Goal: Find specific page/section: Find specific page/section

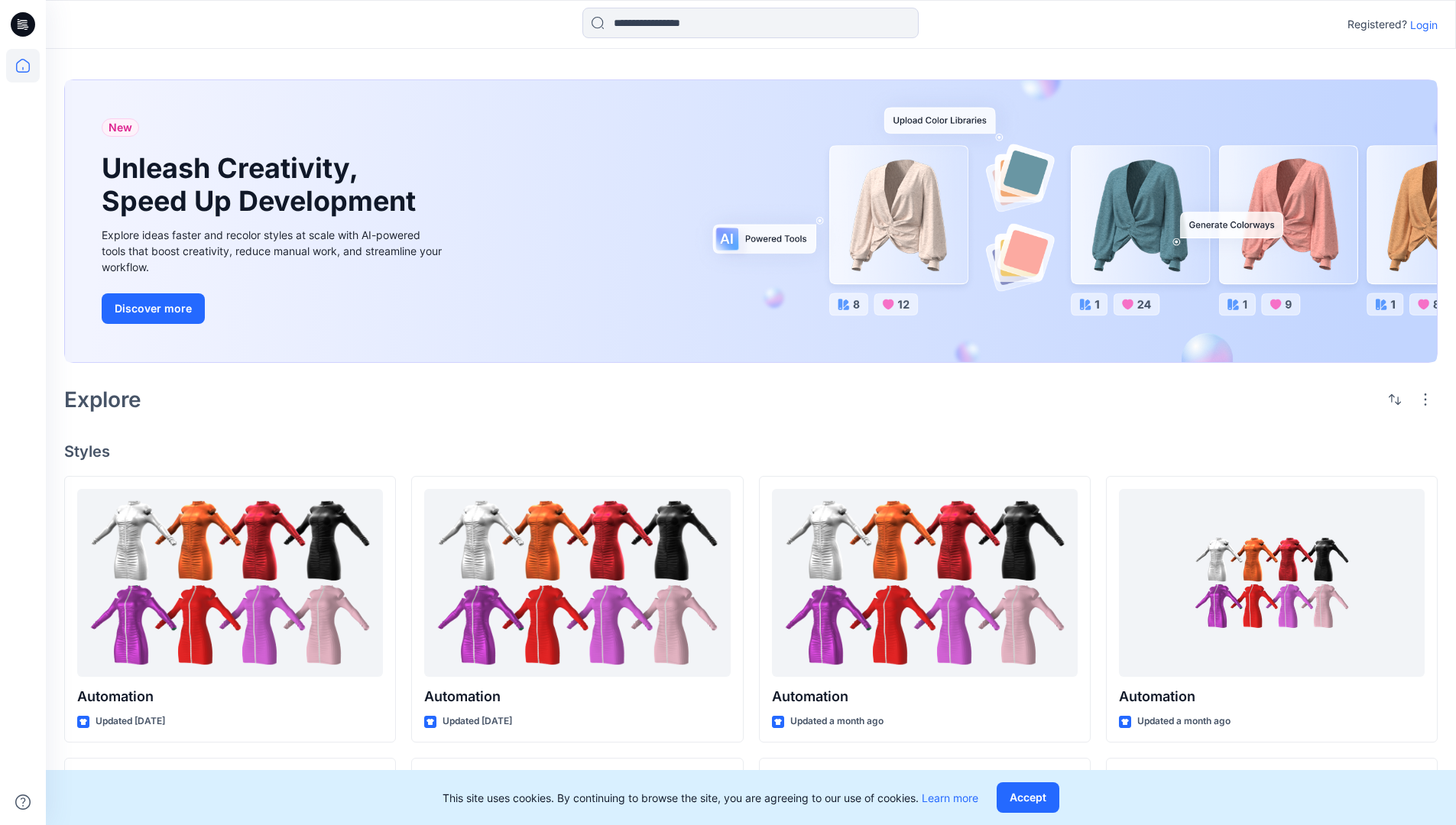
click at [853, 79] on div "New Unleash Creativity, Speed Up Development Explore ideas faster and recolor s…" at bounding box center [751, 224] width 1373 height 314
click at [111, 398] on h2 "Explore" at bounding box center [103, 399] width 77 height 24
click at [89, 447] on h4 "Styles" at bounding box center [751, 451] width 1373 height 18
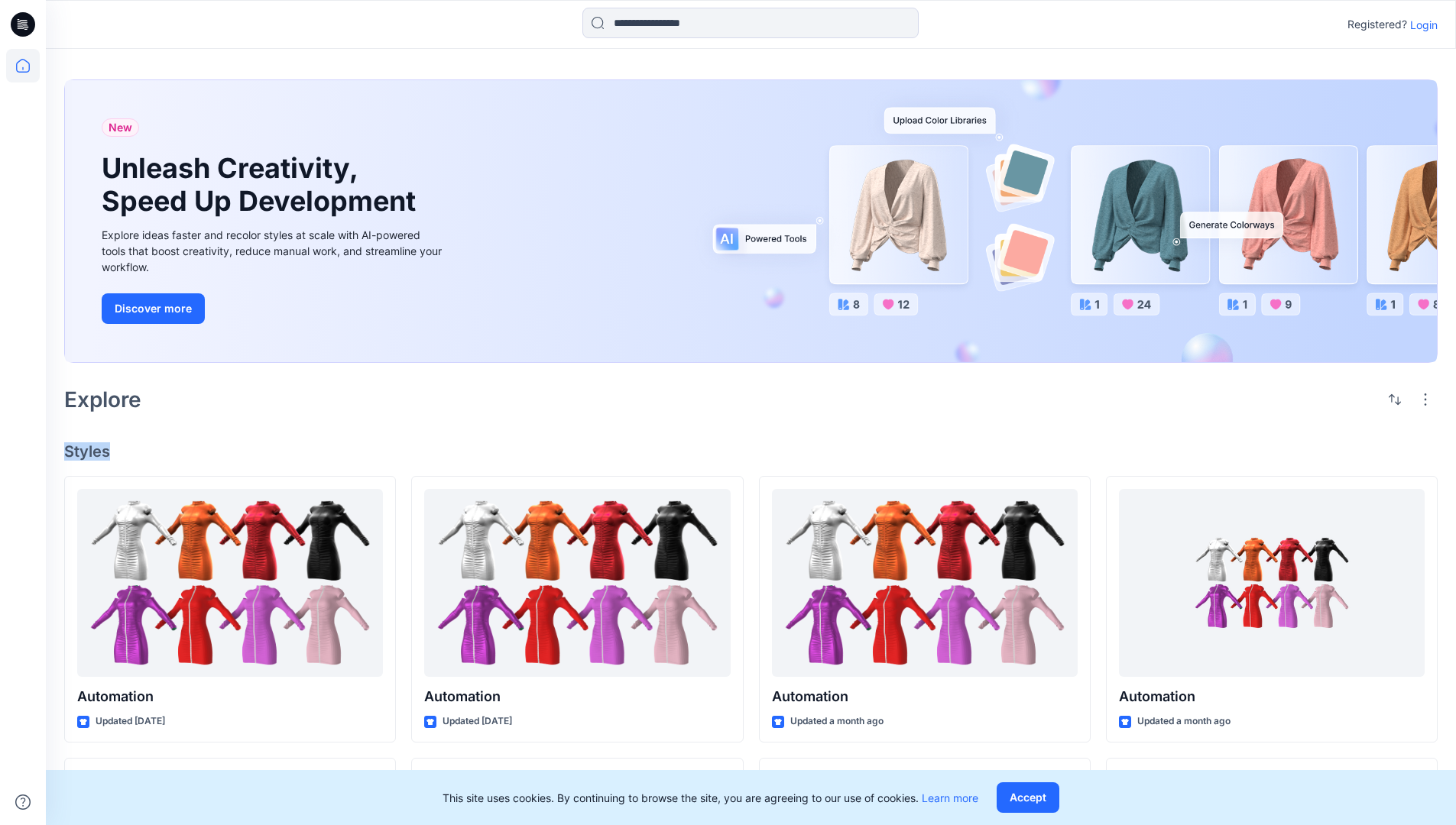
click at [89, 447] on h4 "Styles" at bounding box center [751, 451] width 1373 height 18
click at [215, 424] on div "New Unleash Creativity, Speed Up Development Explore ideas faster and recolor s…" at bounding box center [750, 714] width 1410 height 1331
click at [1373, 21] on p "Registered?" at bounding box center [1377, 24] width 60 height 18
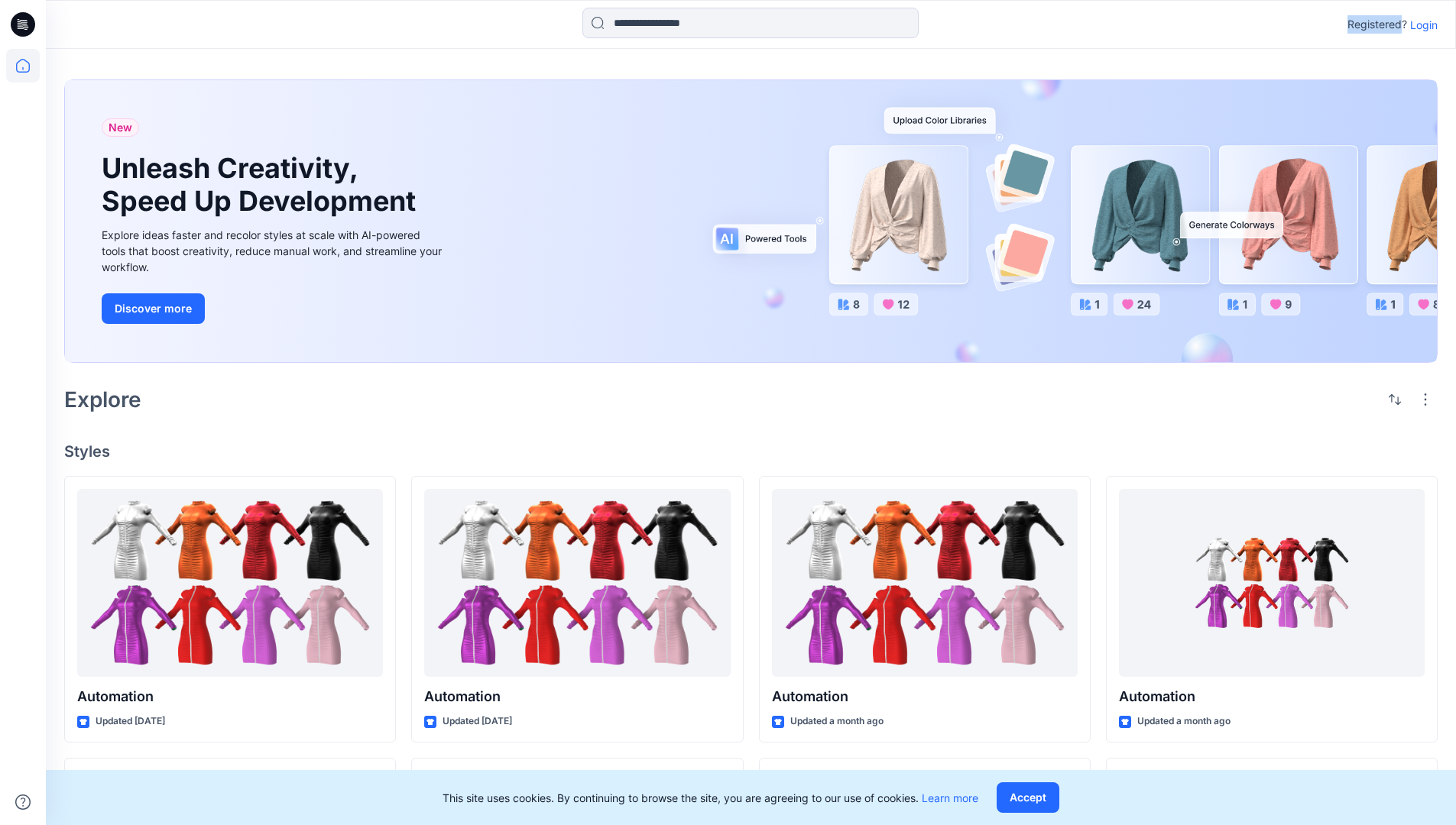
click at [1373, 21] on p "Registered?" at bounding box center [1377, 24] width 60 height 18
click at [1286, 25] on div "Registered? Login" at bounding box center [750, 24] width 1410 height 34
click at [1446, 25] on div "Registered? Login" at bounding box center [750, 24] width 1410 height 34
click at [640, 28] on input at bounding box center [750, 23] width 336 height 31
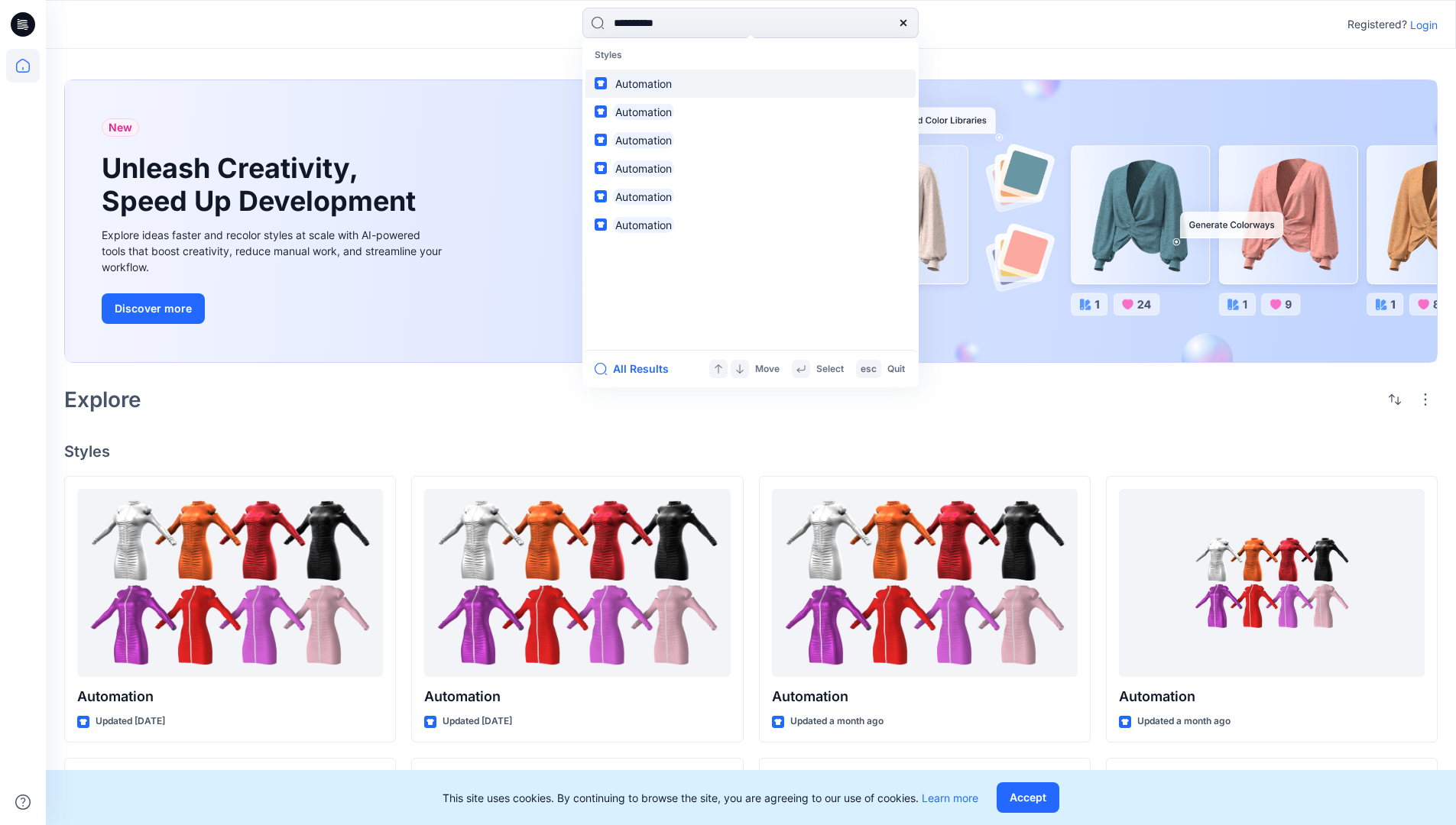
type input "**********"
click at [650, 81] on mark "Automation" at bounding box center [644, 83] width 61 height 17
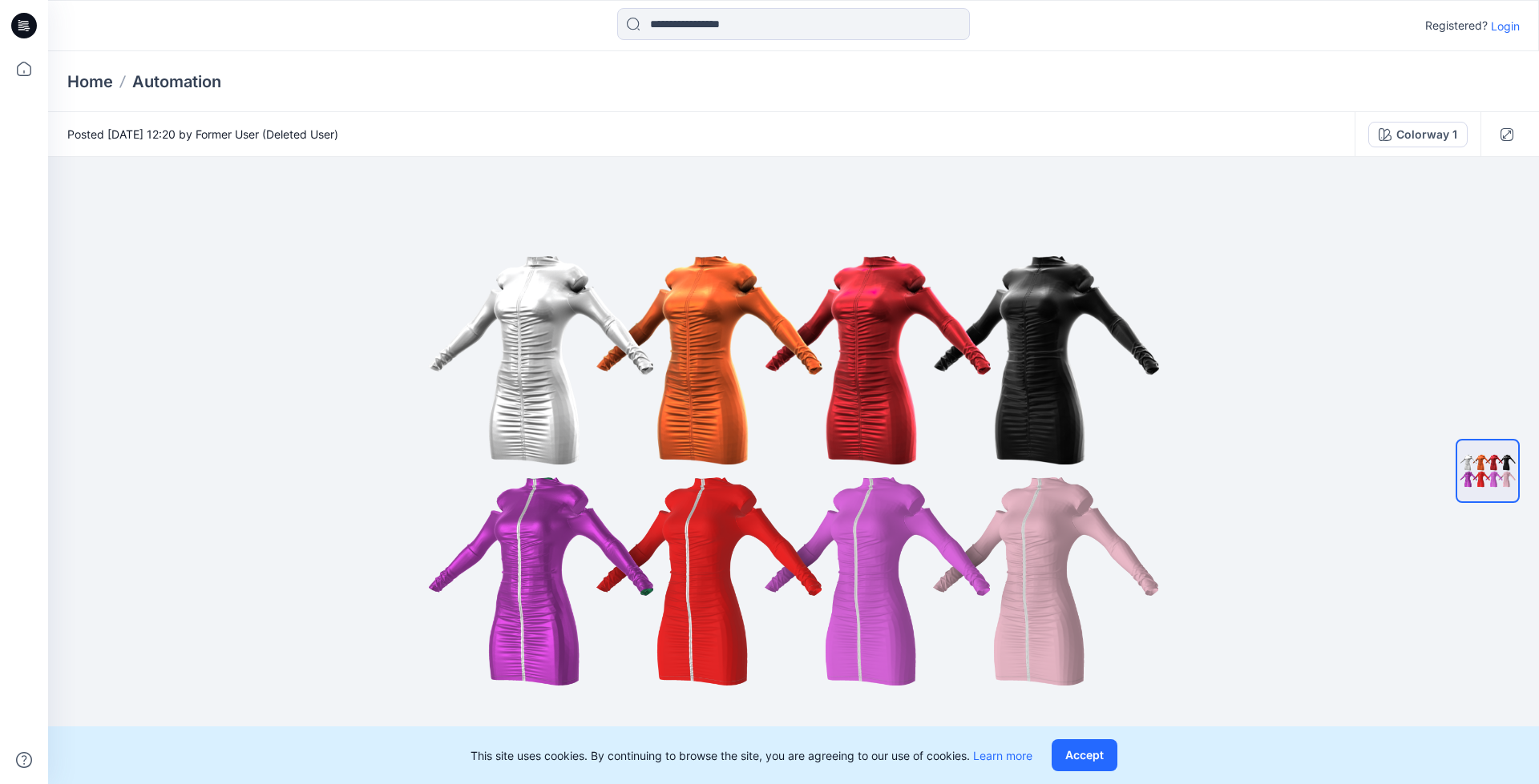
click at [188, 81] on p "Automation" at bounding box center [177, 81] width 89 height 22
click at [24, 26] on icon at bounding box center [26, 26] width 7 height 1
